Goal: Transaction & Acquisition: Subscribe to service/newsletter

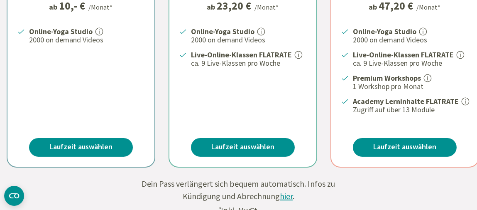
scroll to position [291, 0]
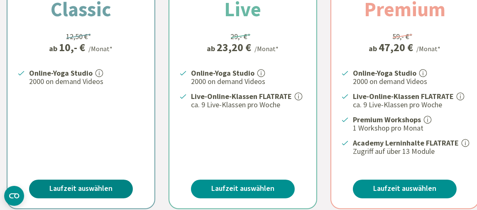
click at [80, 187] on link "Laufzeit auswählen" at bounding box center [81, 188] width 104 height 19
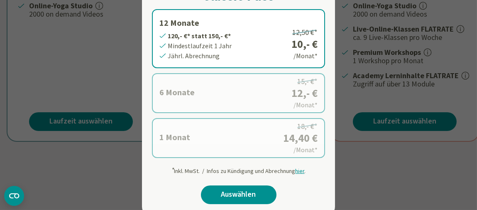
scroll to position [374, 0]
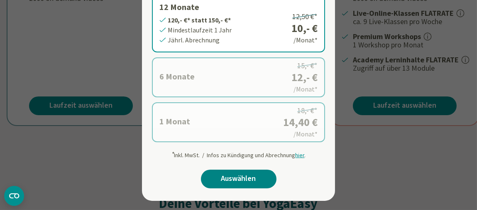
click at [257, 181] on link "Auswählen" at bounding box center [239, 178] width 76 height 19
